Goal: Task Accomplishment & Management: Complete application form

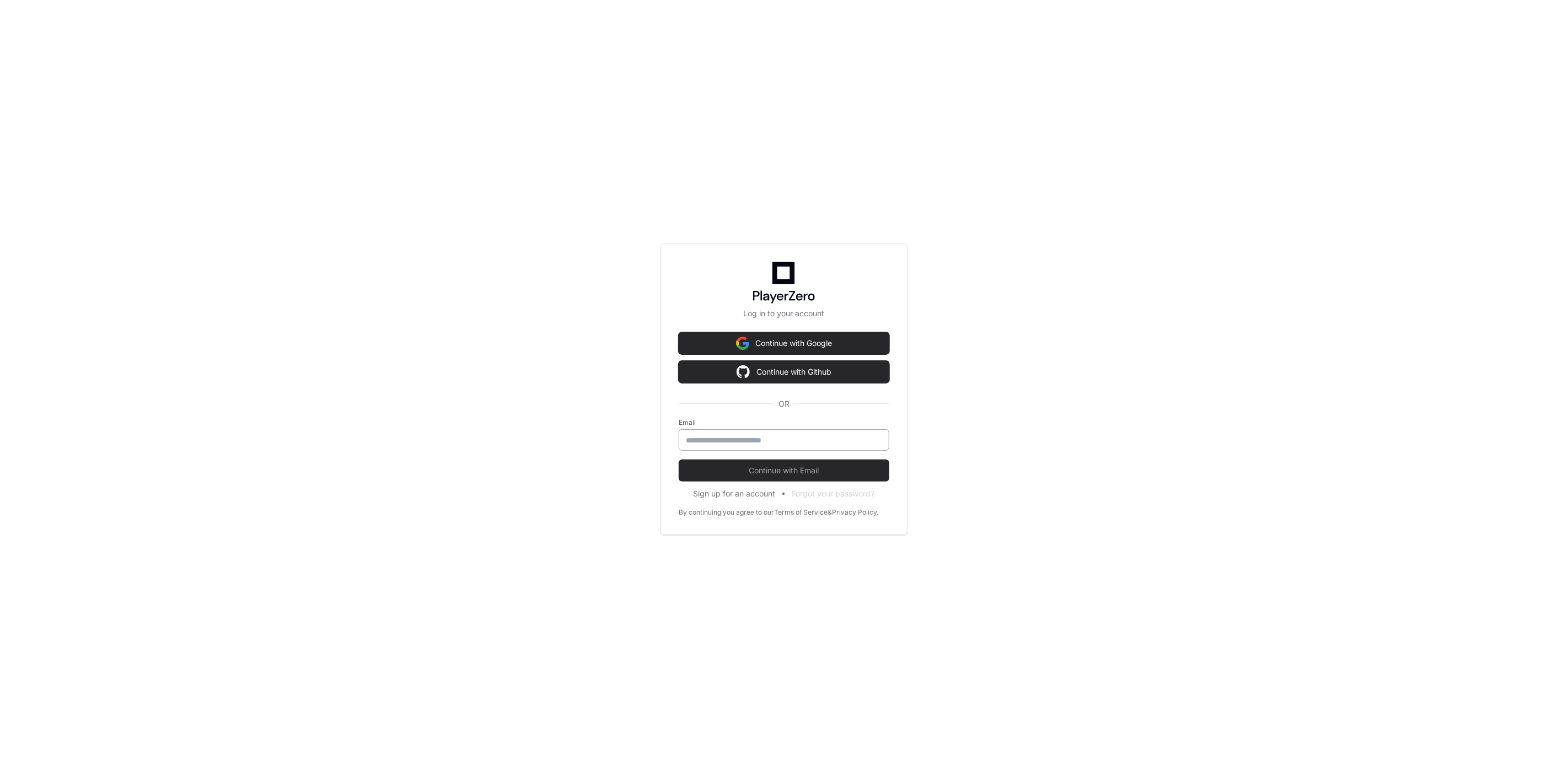
click at [705, 436] on input "email" at bounding box center [784, 440] width 196 height 11
type input "**********"
click at [678, 459] on button "Continue with Email" at bounding box center [783, 470] width 210 height 22
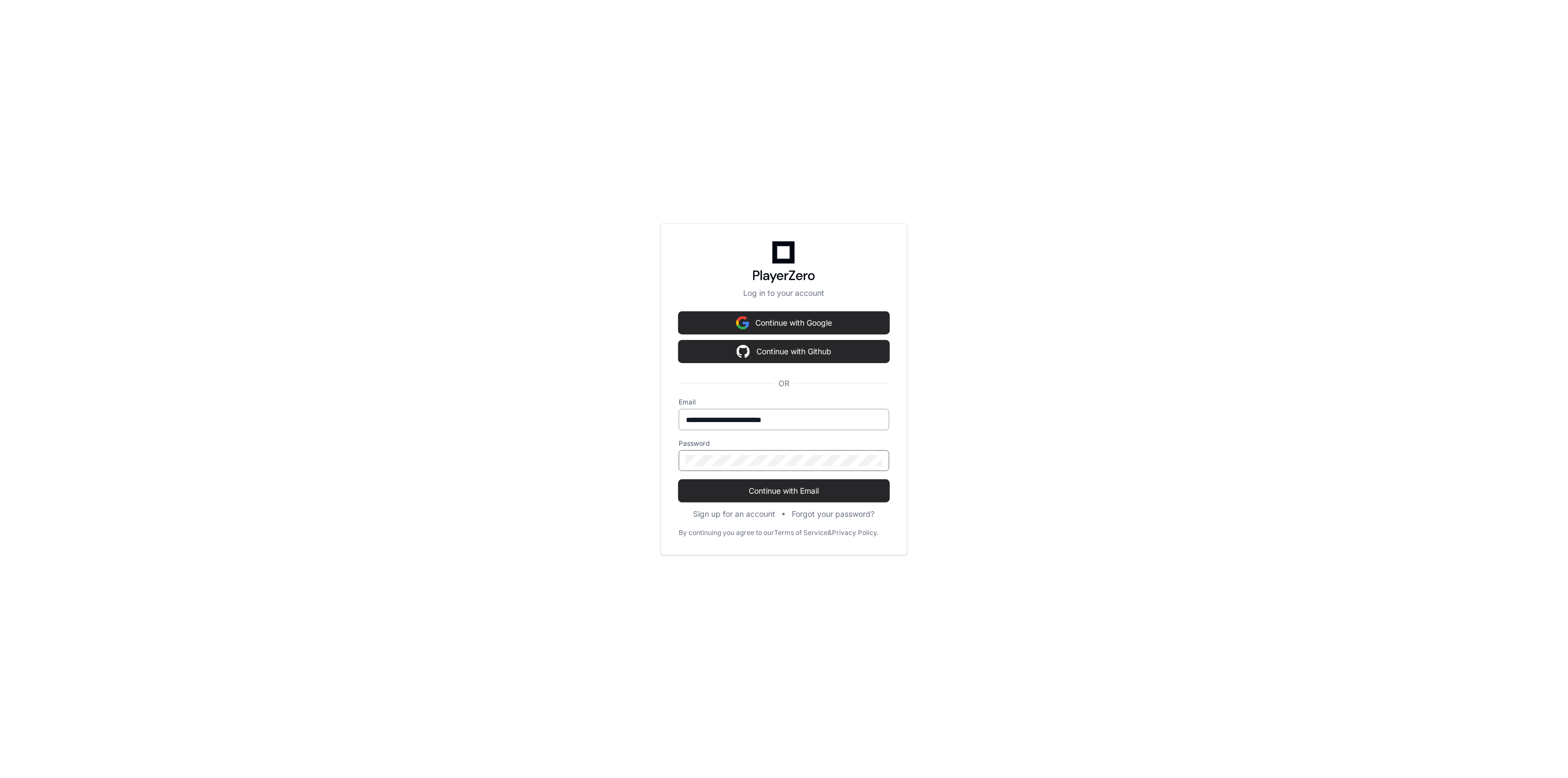
click at [678, 480] on button "Continue with Email" at bounding box center [783, 491] width 210 height 22
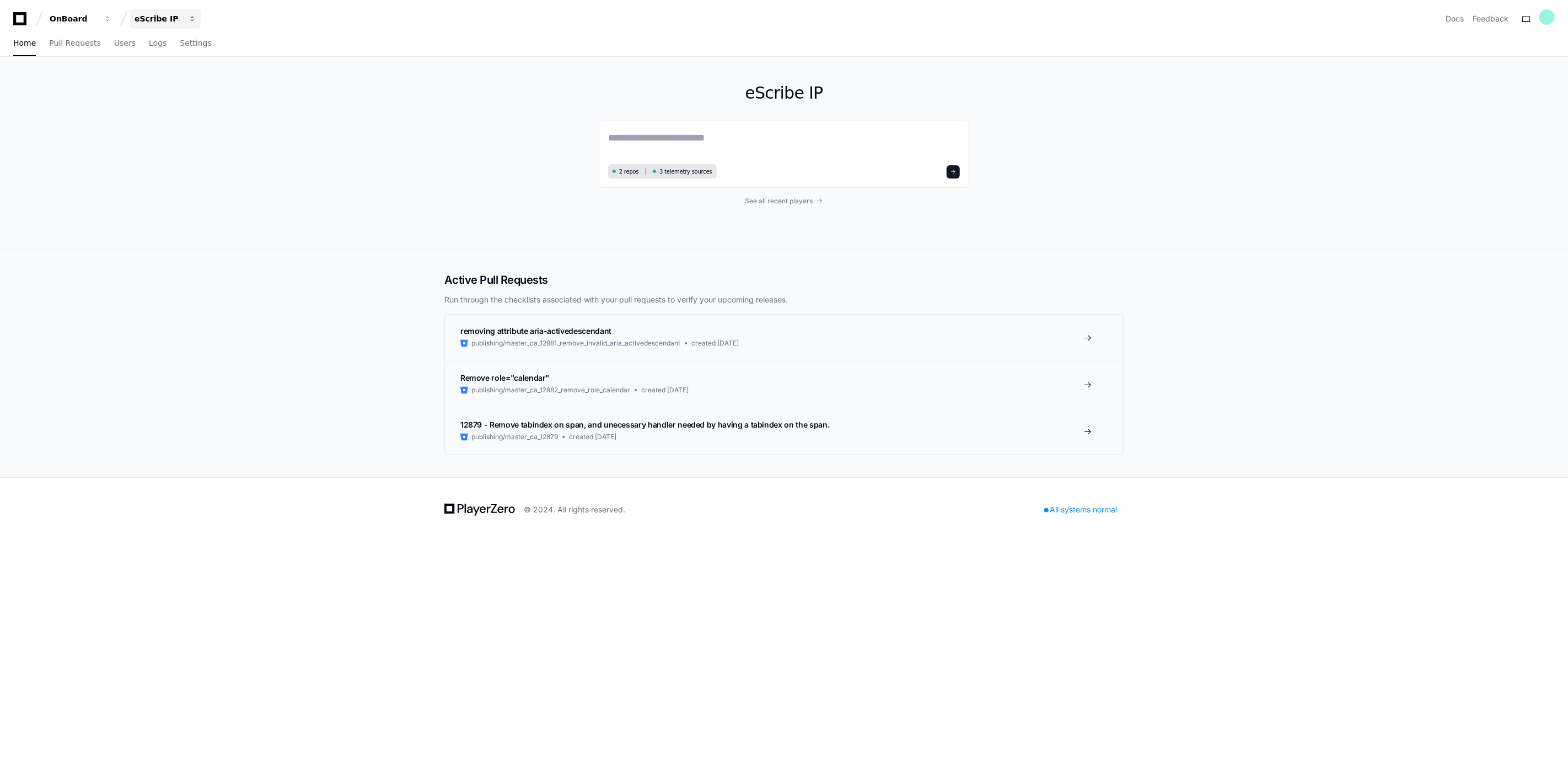
click at [196, 15] on button "eScribe IP" at bounding box center [164, 18] width 70 height 20
click at [91, 74] on div "eScribe IP 2 repos 3 telemetry sources See all recent players" at bounding box center [784, 153] width 1568 height 193
click at [111, 20] on span "button" at bounding box center [108, 18] width 8 height 8
click at [169, 61] on span at bounding box center [168, 58] width 9 height 9
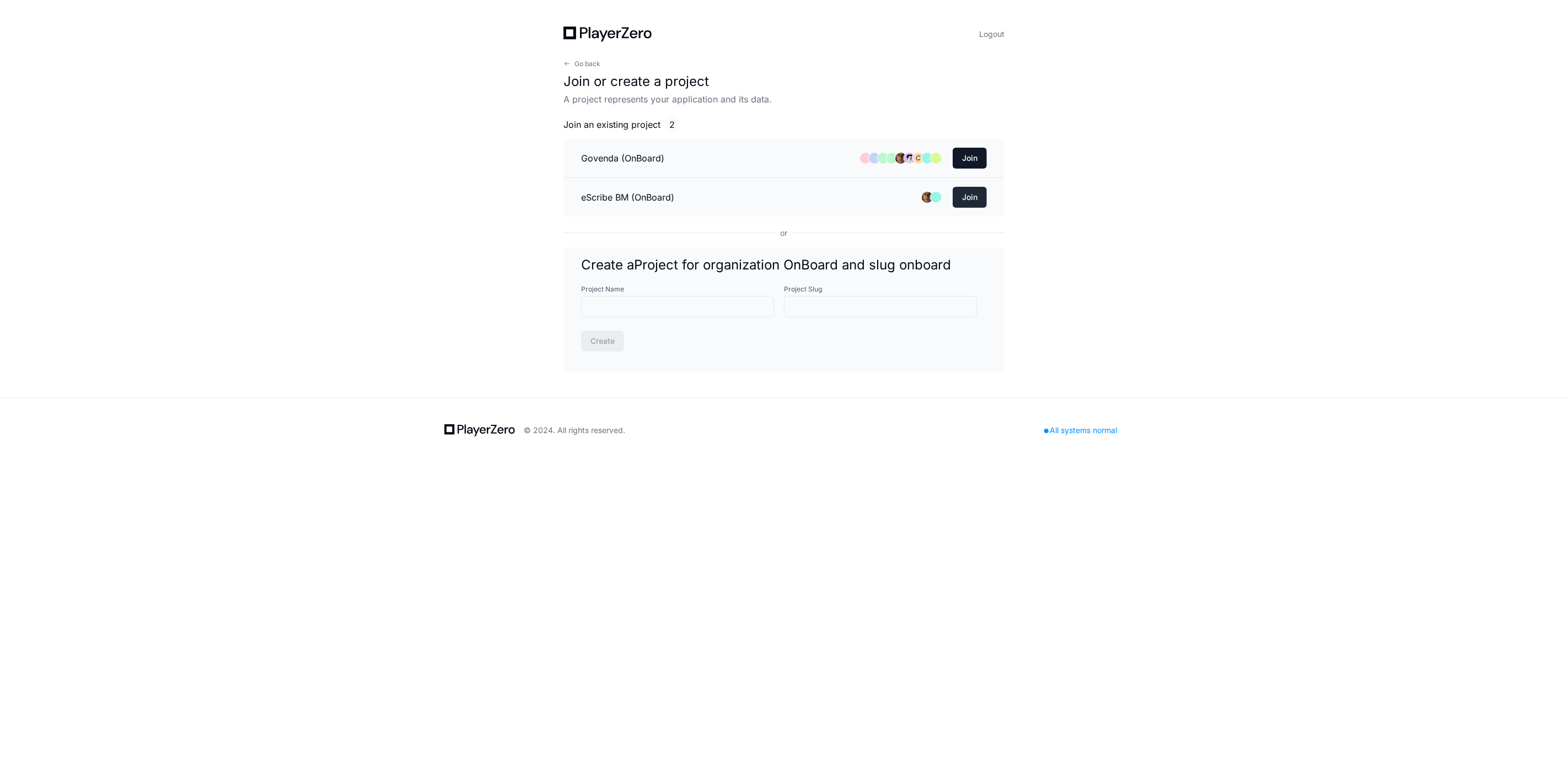
click at [961, 197] on button "Join" at bounding box center [969, 197] width 35 height 21
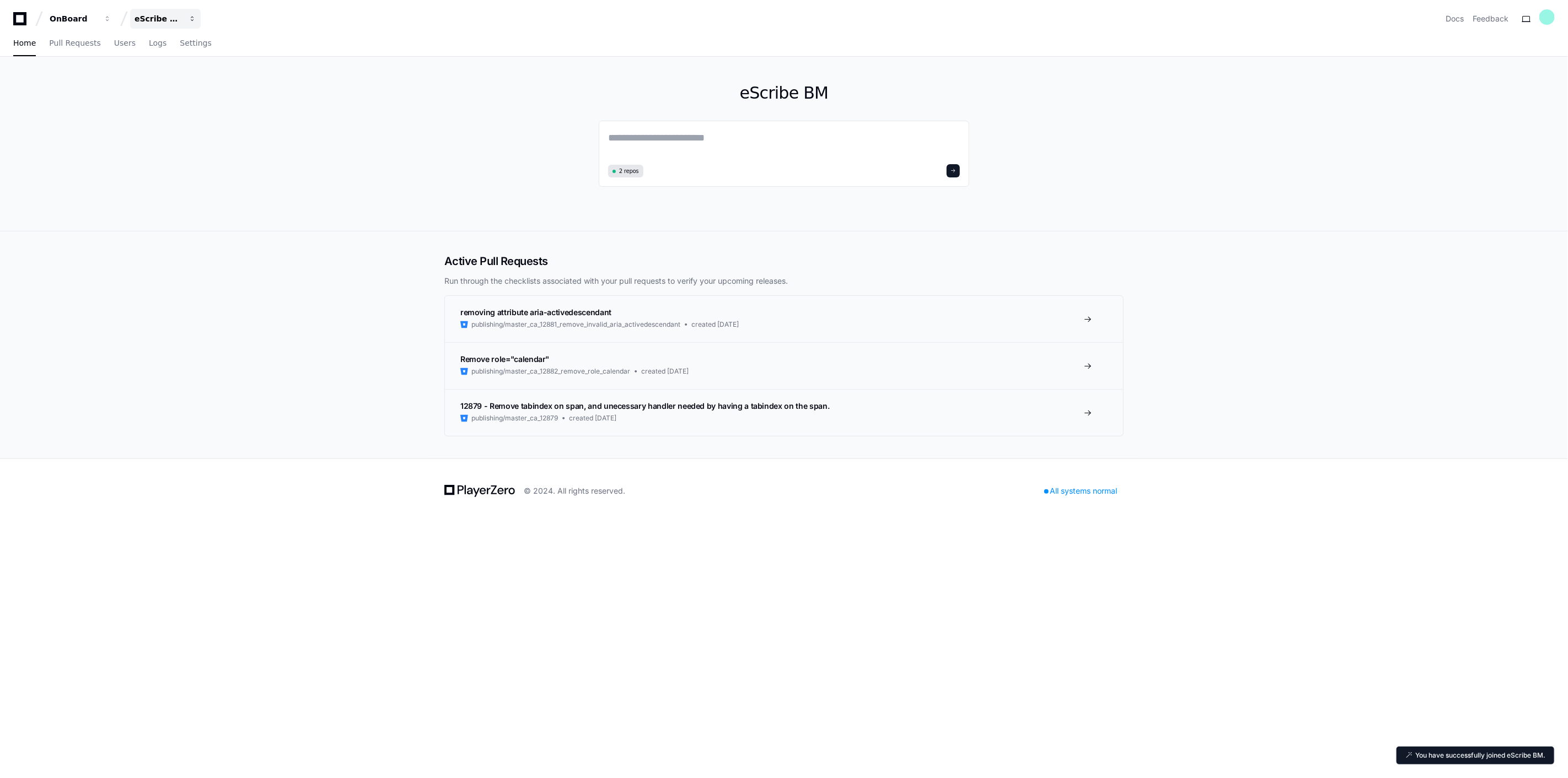
click at [97, 20] on div "eScribe BM" at bounding box center [73, 18] width 47 height 11
click at [230, 60] on link "Join or create a project" at bounding box center [207, 58] width 141 height 14
click at [111, 18] on span "button" at bounding box center [108, 18] width 8 height 8
click at [169, 277] on div "Active Pull Requests Run through the checklists associated with your pull reque…" at bounding box center [784, 345] width 1568 height 227
click at [111, 19] on span "button" at bounding box center [108, 18] width 8 height 8
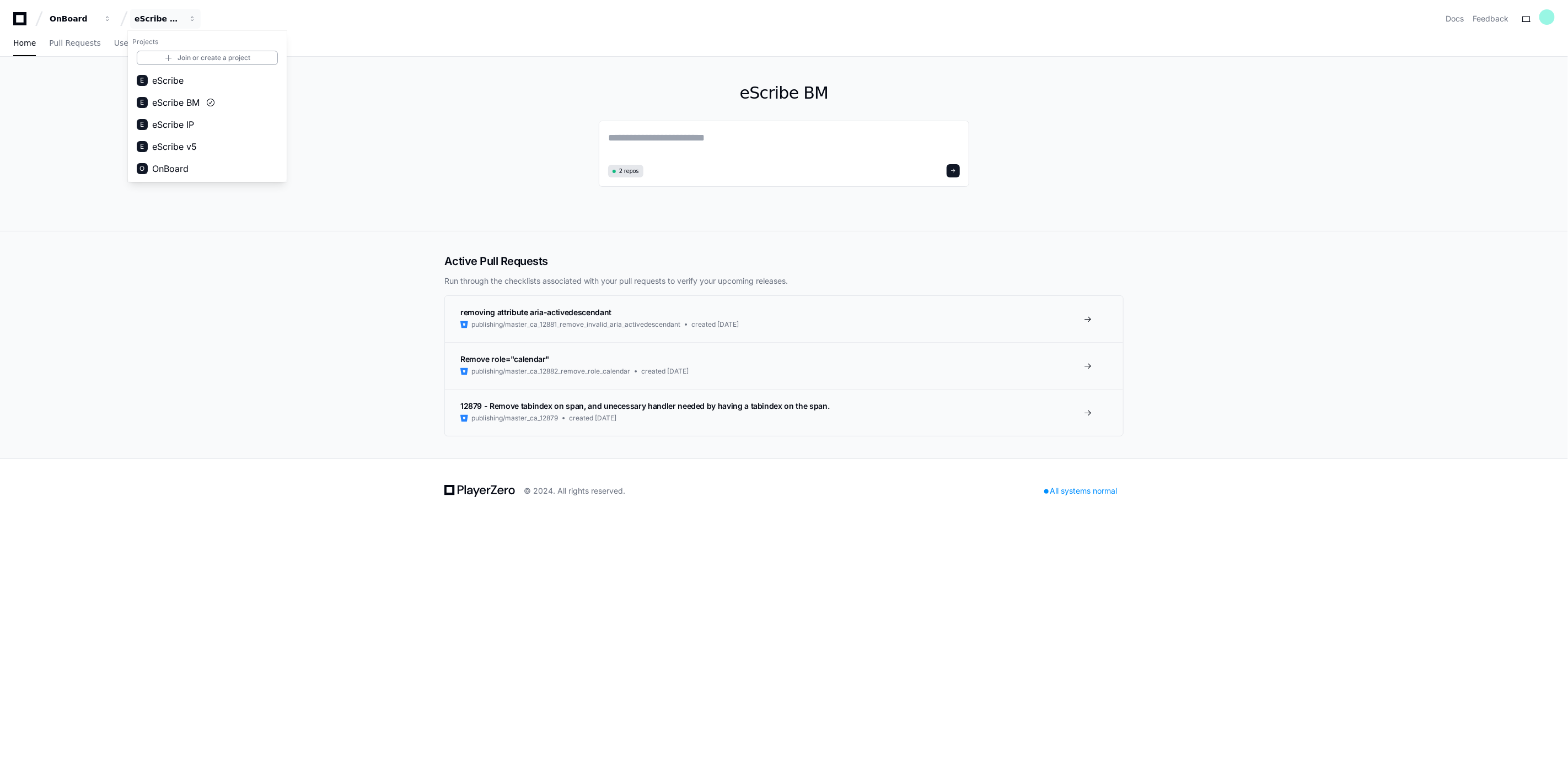
click at [334, 318] on div "Active Pull Requests Run through the checklists associated with your pull reque…" at bounding box center [784, 345] width 1568 height 227
click at [97, 13] on div "eScribe BM" at bounding box center [73, 18] width 47 height 11
click at [205, 57] on link "Join or create a project" at bounding box center [207, 58] width 141 height 14
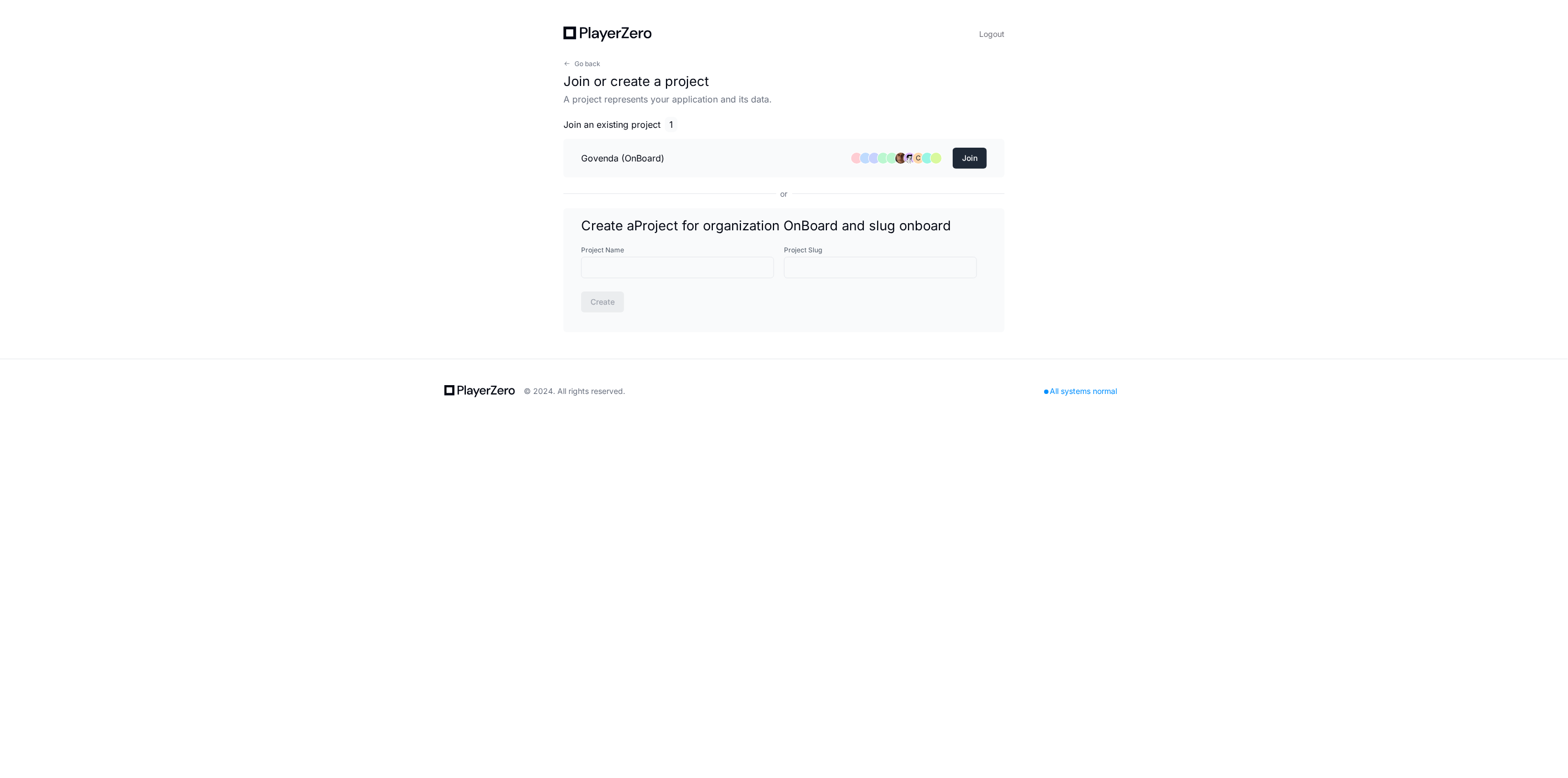
click at [960, 156] on button "Join" at bounding box center [969, 158] width 35 height 21
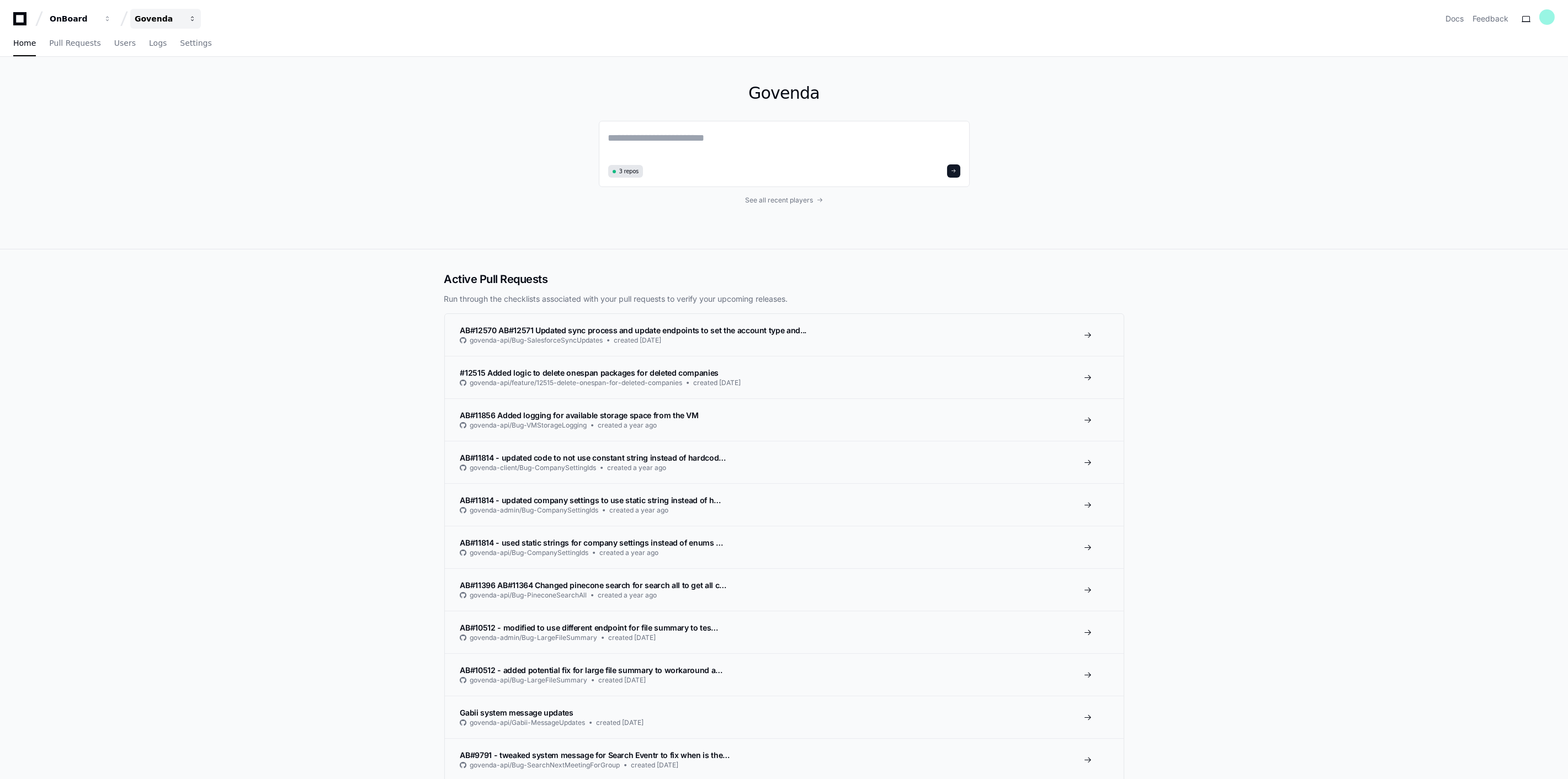
click at [97, 14] on div "Govenda" at bounding box center [73, 18] width 47 height 11
click at [193, 58] on link "Join or create a project" at bounding box center [207, 58] width 141 height 14
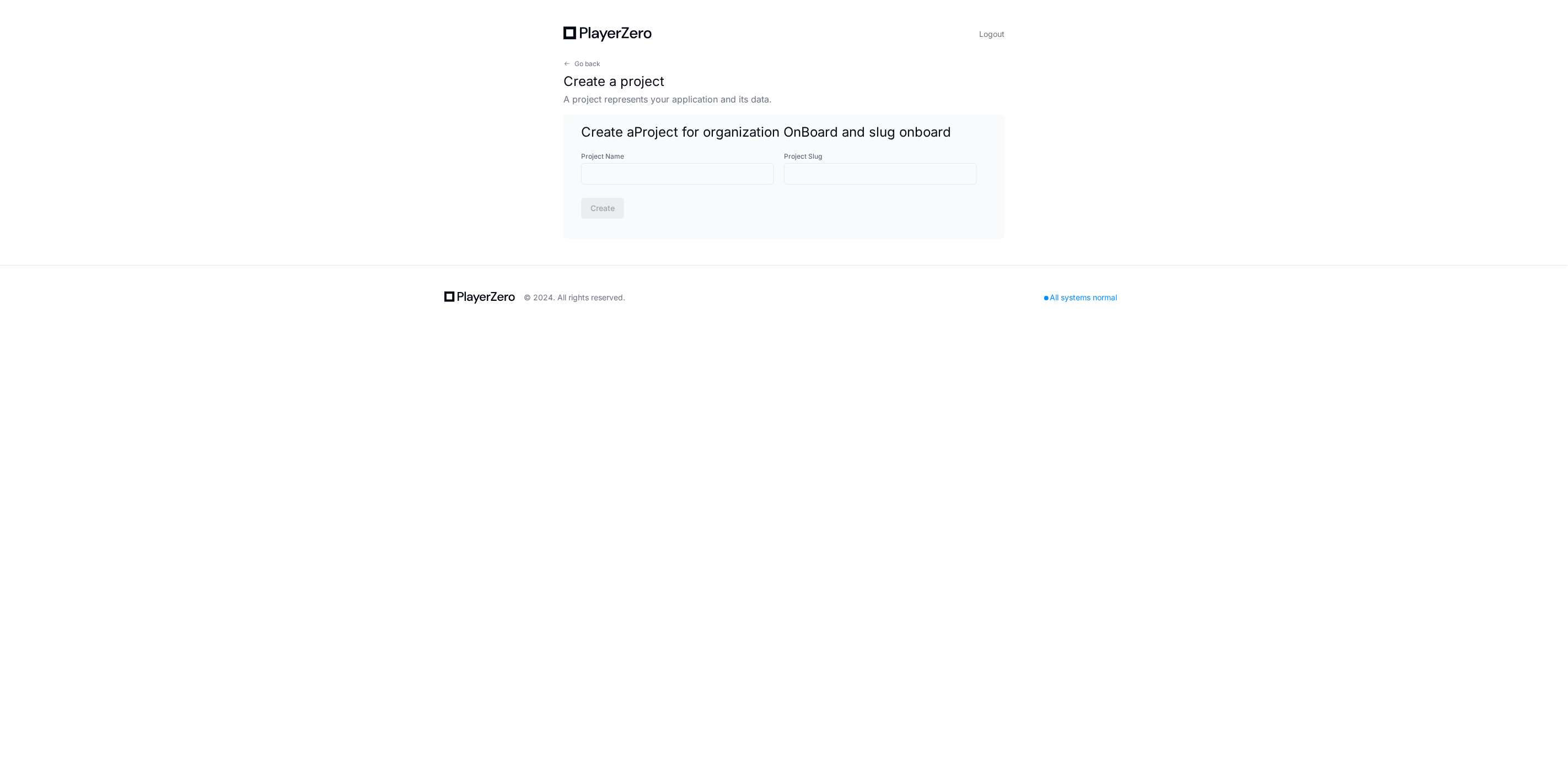
click at [1502, 249] on div "Logout Go back Create a project A project represents your application and its d…" at bounding box center [784, 133] width 1568 height 265
